Goal: Information Seeking & Learning: Find specific page/section

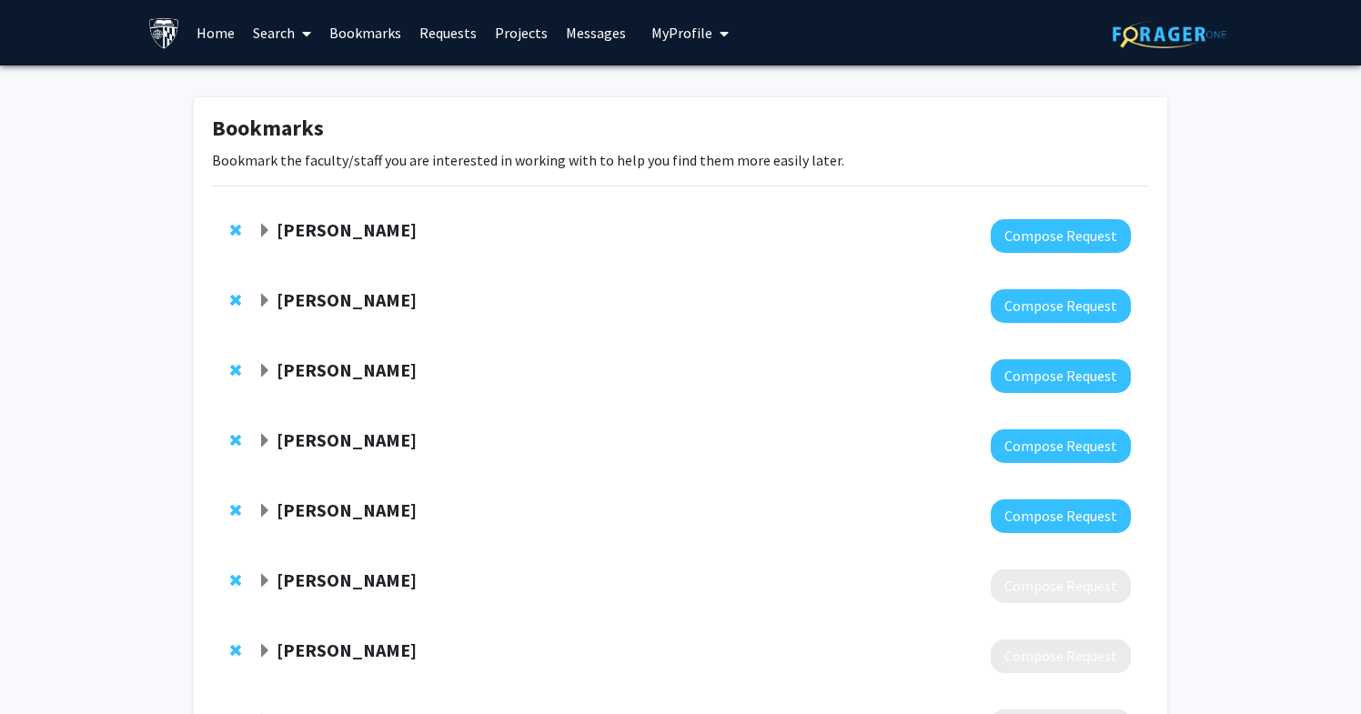
click at [167, 34] on img at bounding box center [164, 33] width 32 height 32
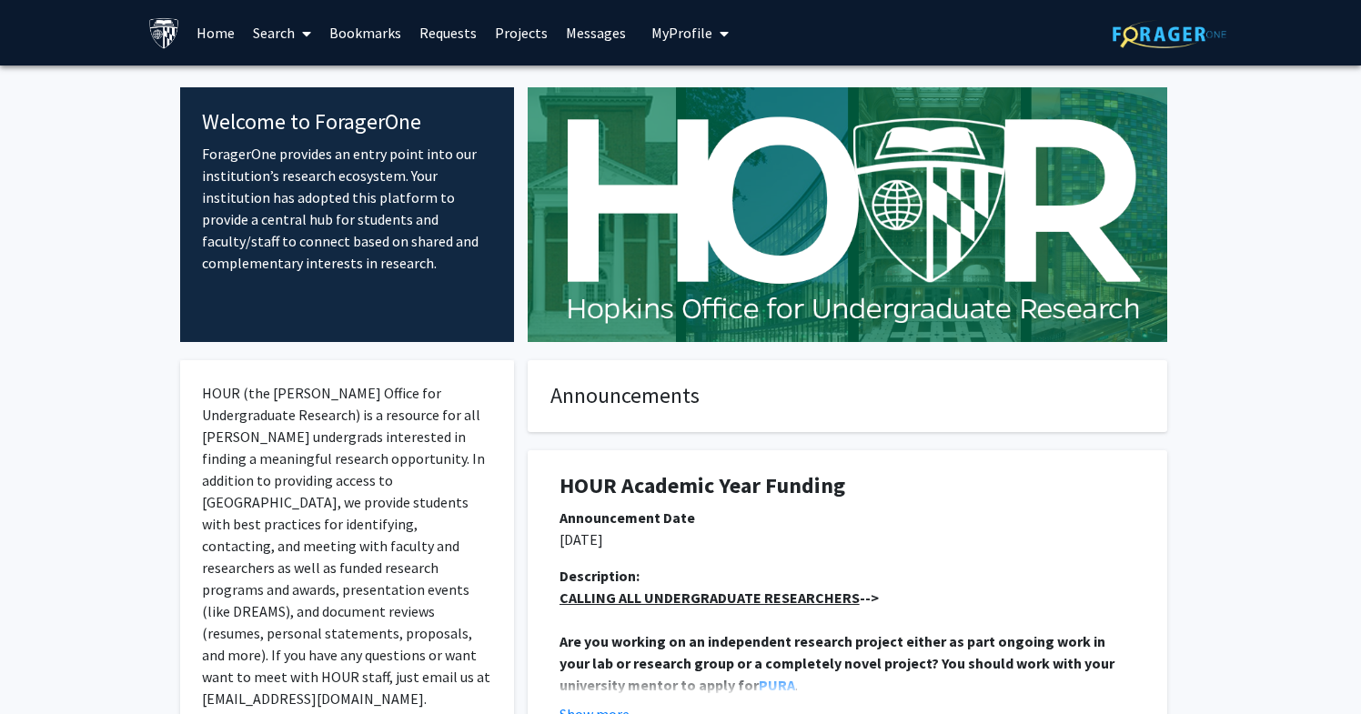
click at [266, 24] on link "Search" at bounding box center [282, 33] width 76 height 64
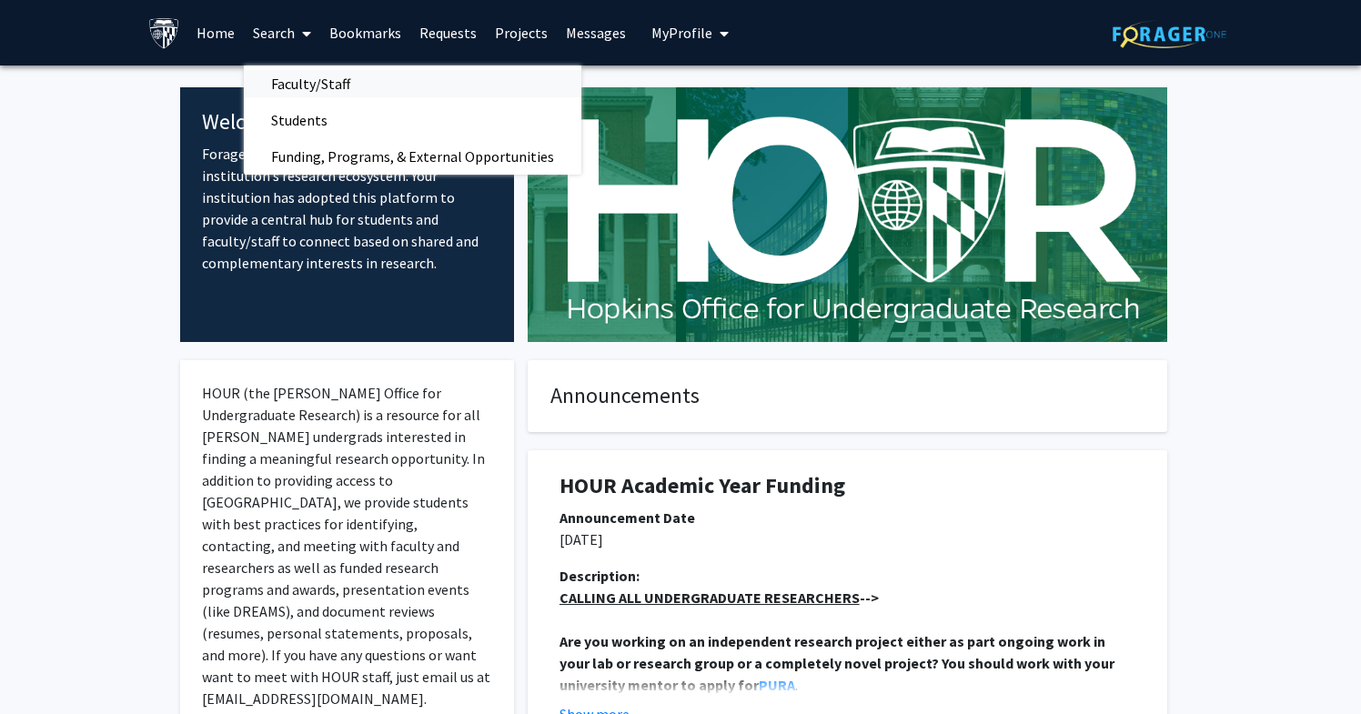
click at [292, 90] on span "Faculty/Staff" at bounding box center [311, 84] width 134 height 36
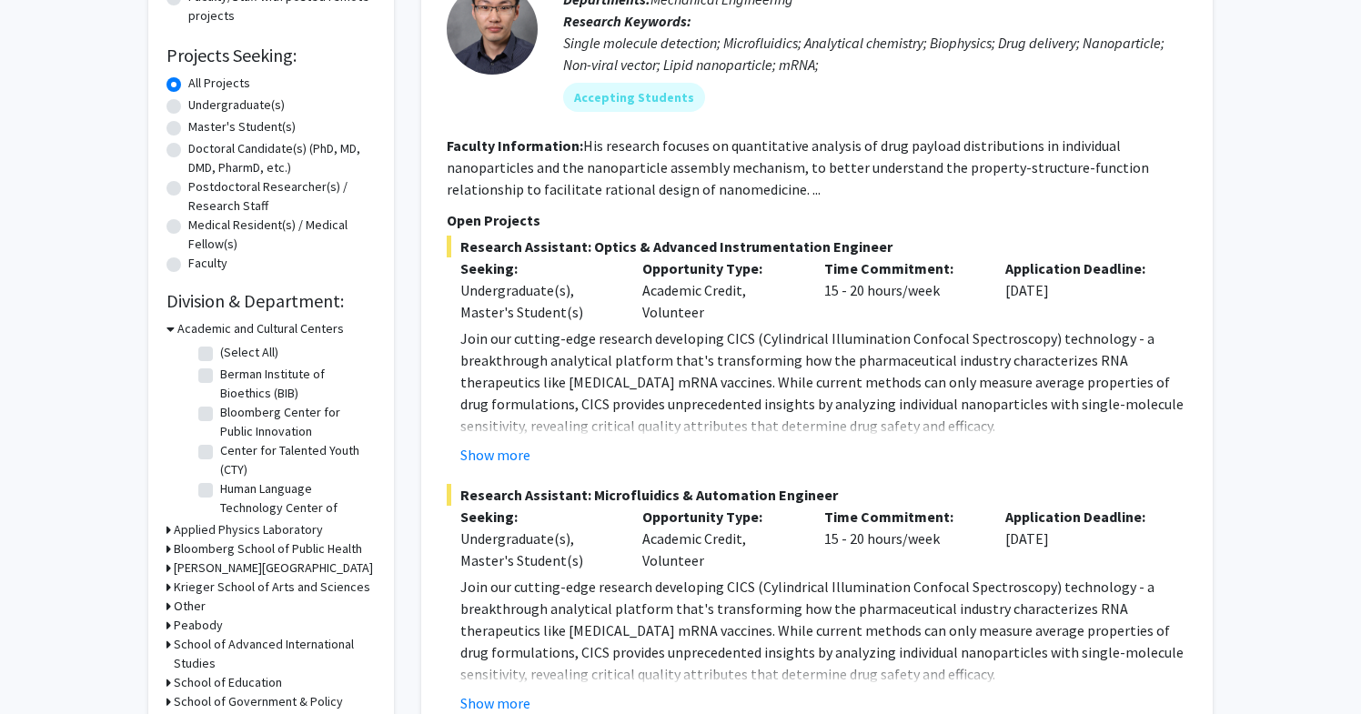
scroll to position [275, 0]
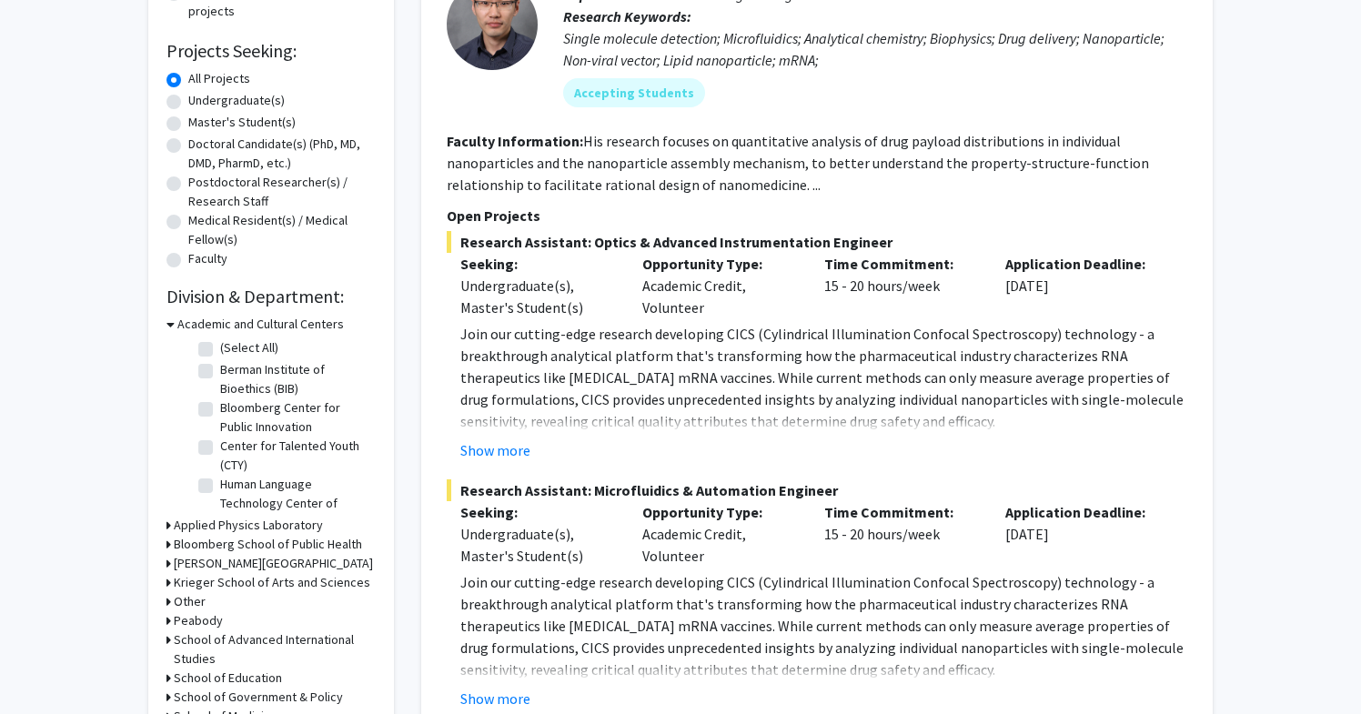
click at [254, 546] on h3 "Bloomberg School of Public Health" at bounding box center [268, 544] width 188 height 19
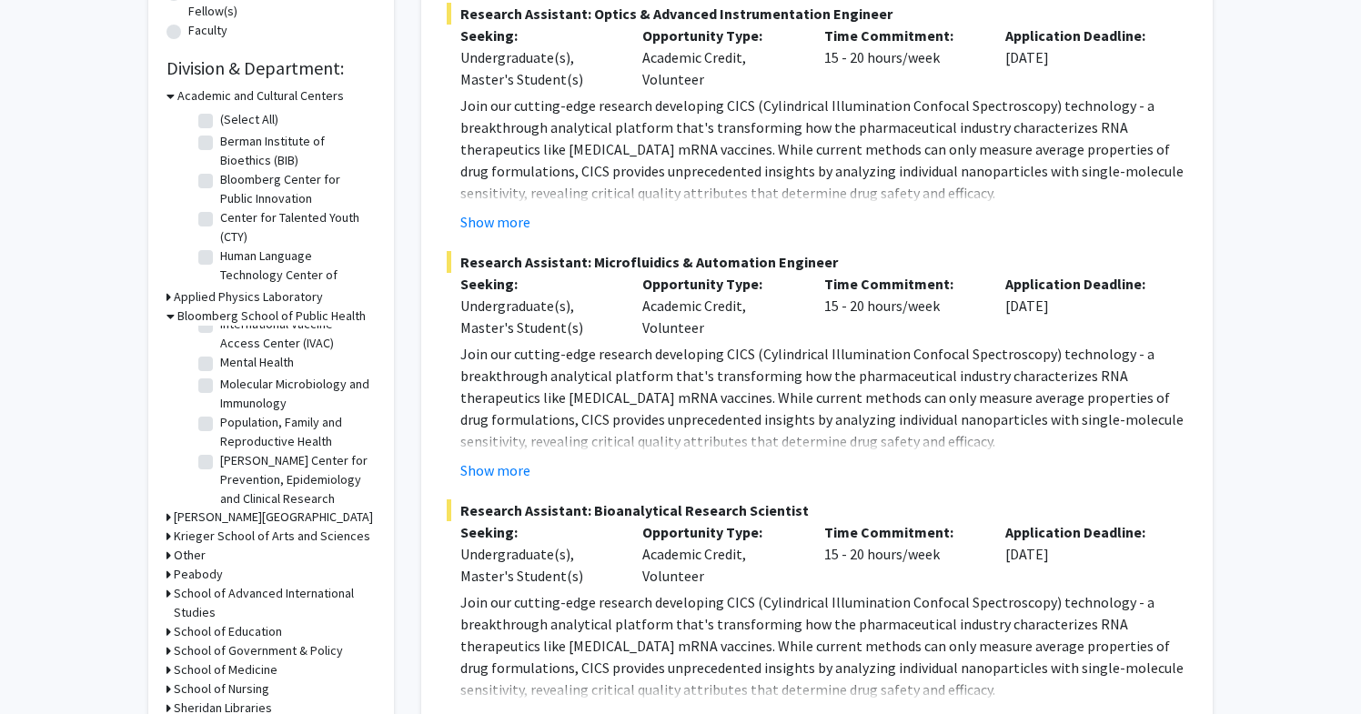
scroll to position [844, 0]
click at [220, 423] on label "Population, Family and Reproductive Health" at bounding box center [295, 431] width 151 height 38
click at [220, 423] on input "Population, Family and Reproductive Health" at bounding box center [226, 418] width 12 height 12
checkbox input "true"
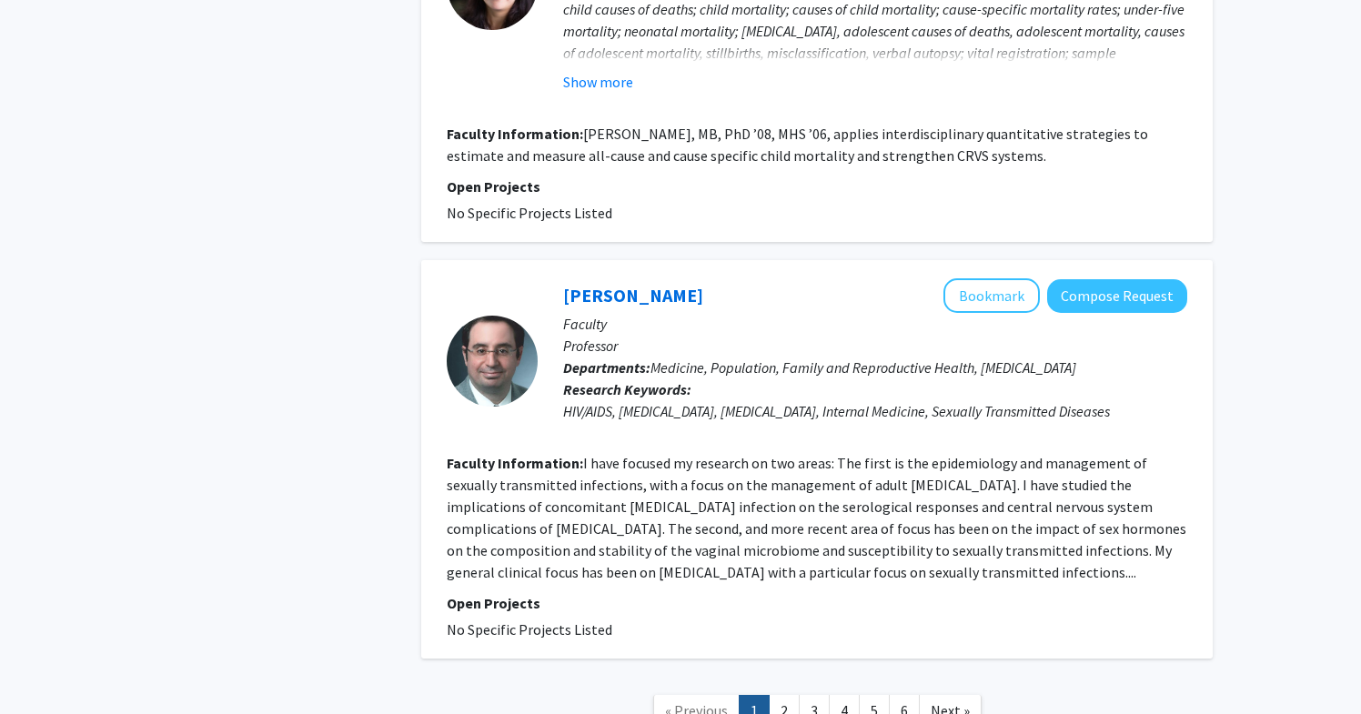
scroll to position [4204, 0]
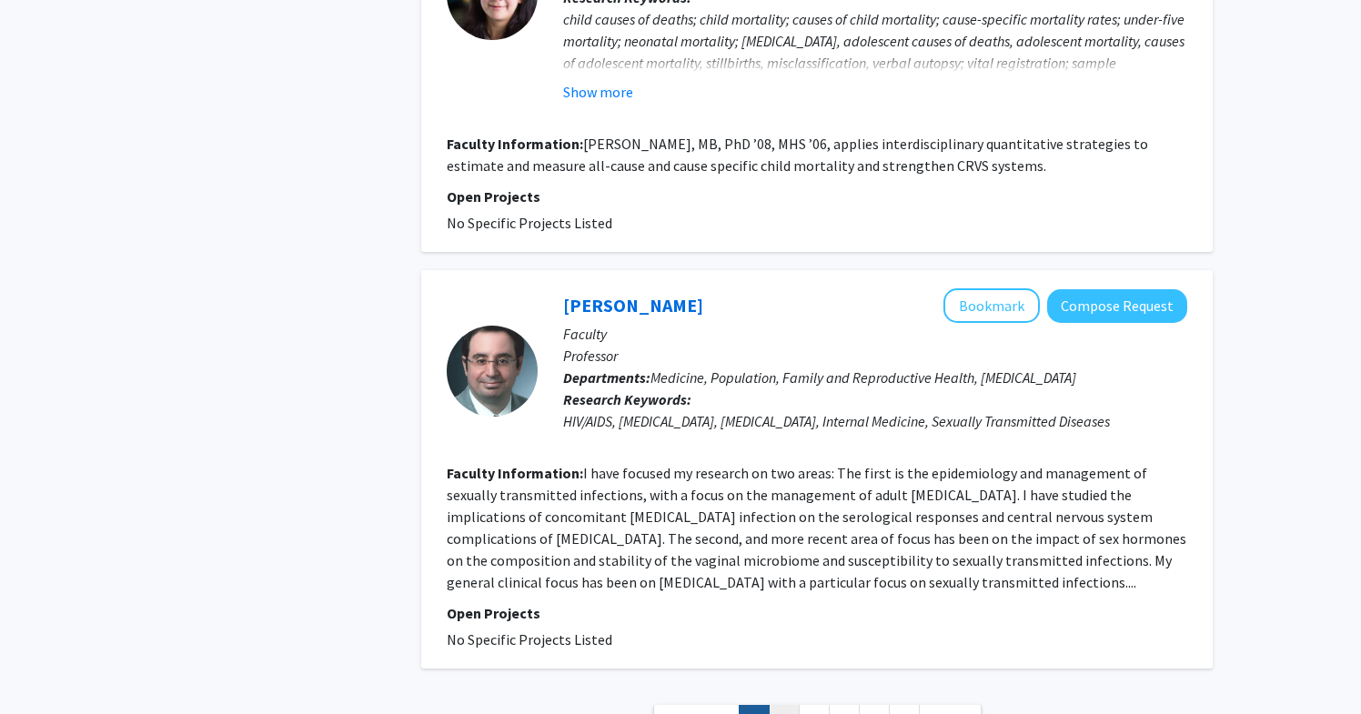
click at [783, 705] on link "2" at bounding box center [784, 721] width 31 height 32
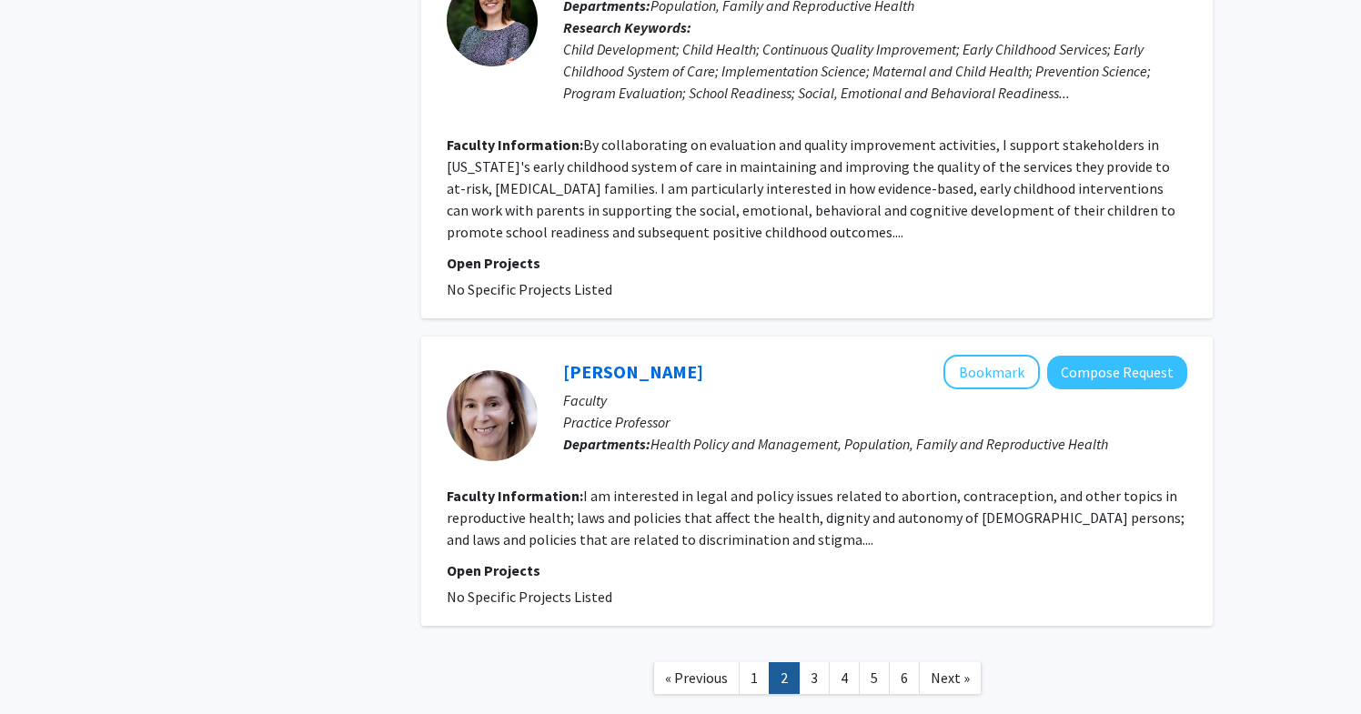
scroll to position [3427, 0]
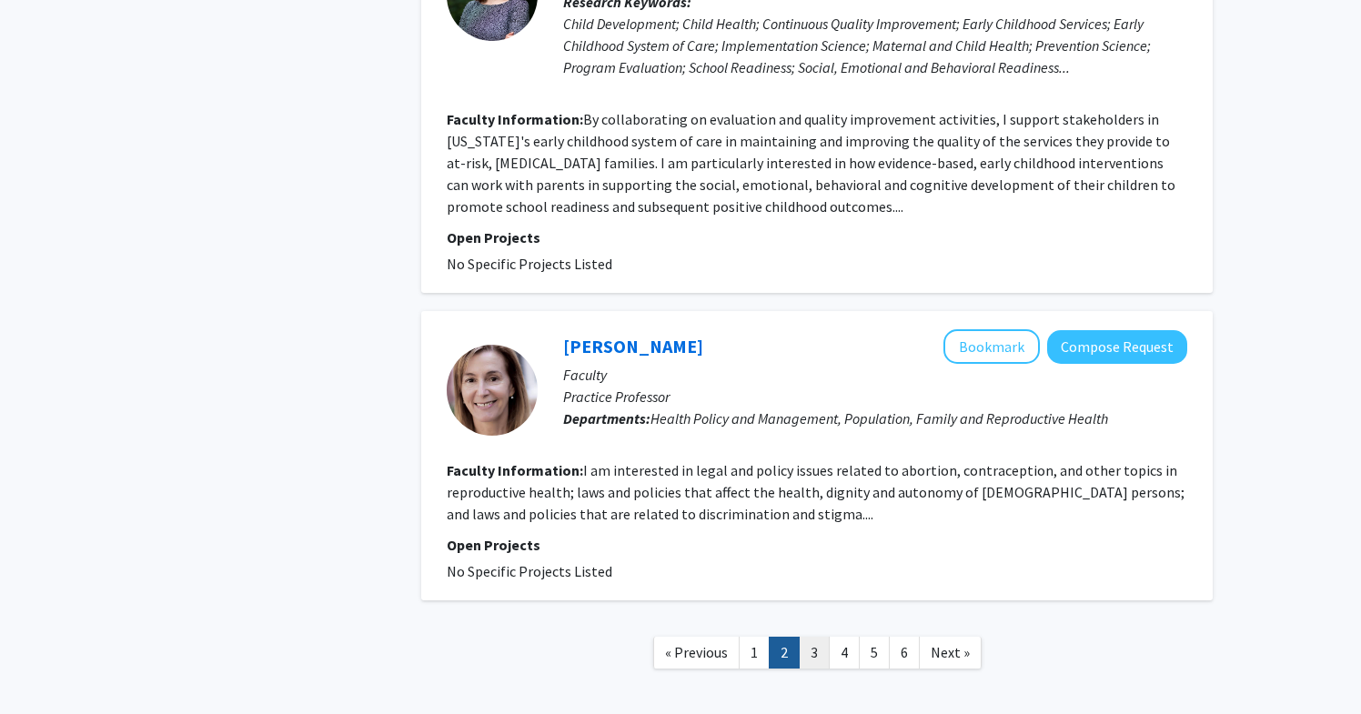
click at [817, 637] on link "3" at bounding box center [814, 653] width 31 height 32
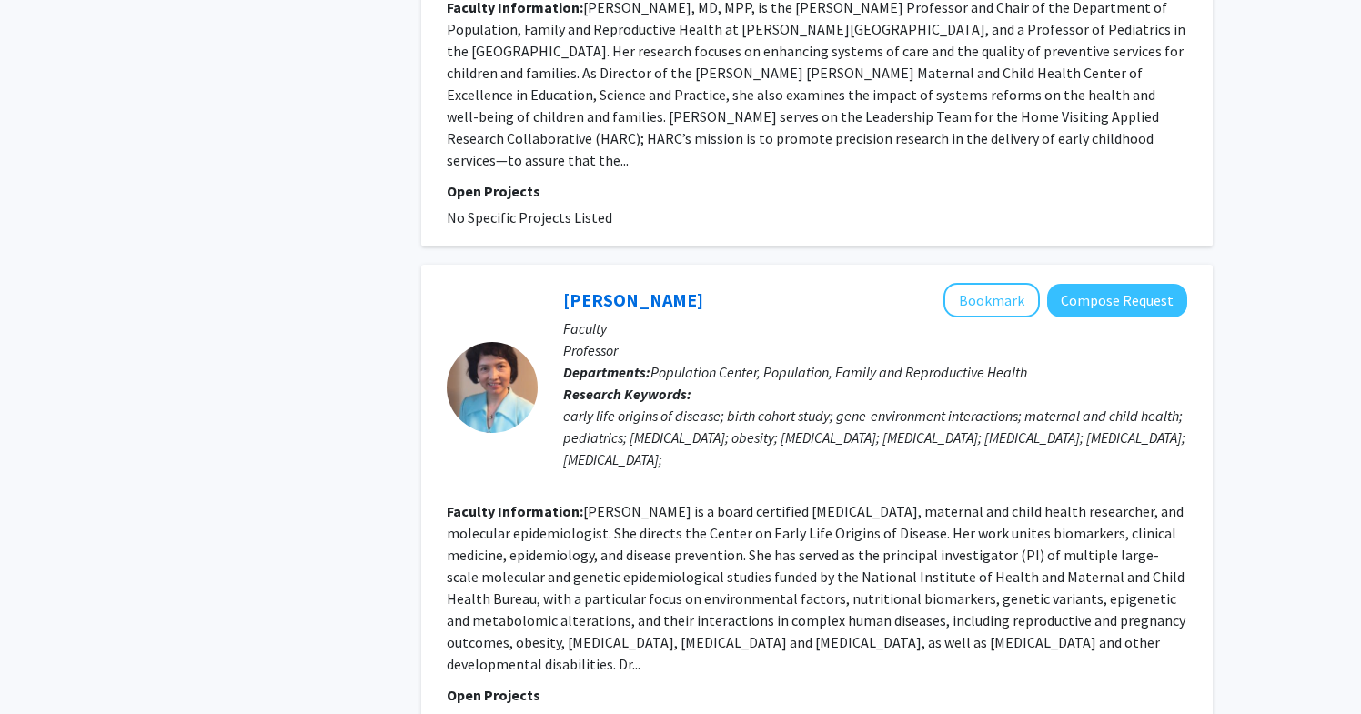
scroll to position [4265, 0]
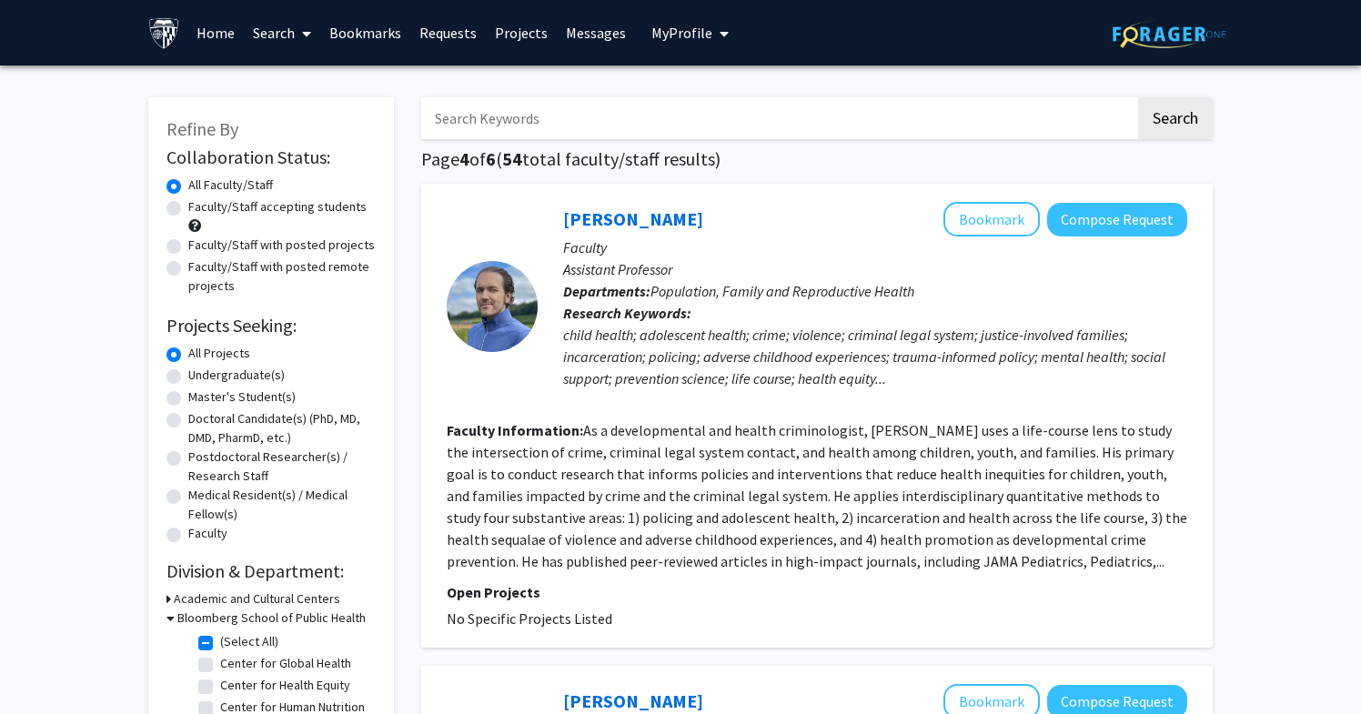
click at [211, 35] on link "Home" at bounding box center [215, 33] width 56 height 64
